Goal: Navigation & Orientation: Go to known website

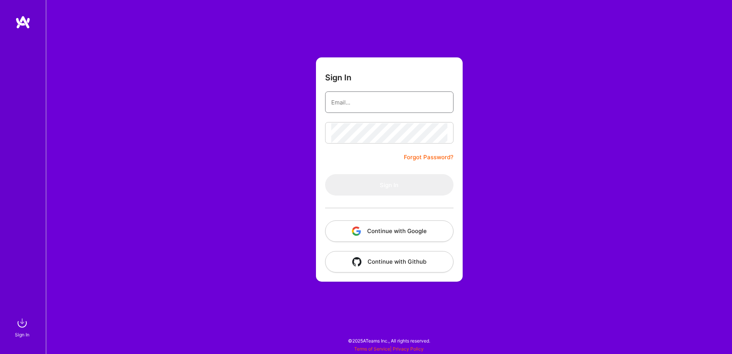
type input "sarahjanemills@gmail.com"
click at [379, 228] on button "Continue with Google" at bounding box center [389, 230] width 128 height 21
